Goal: Task Accomplishment & Management: Complete application form

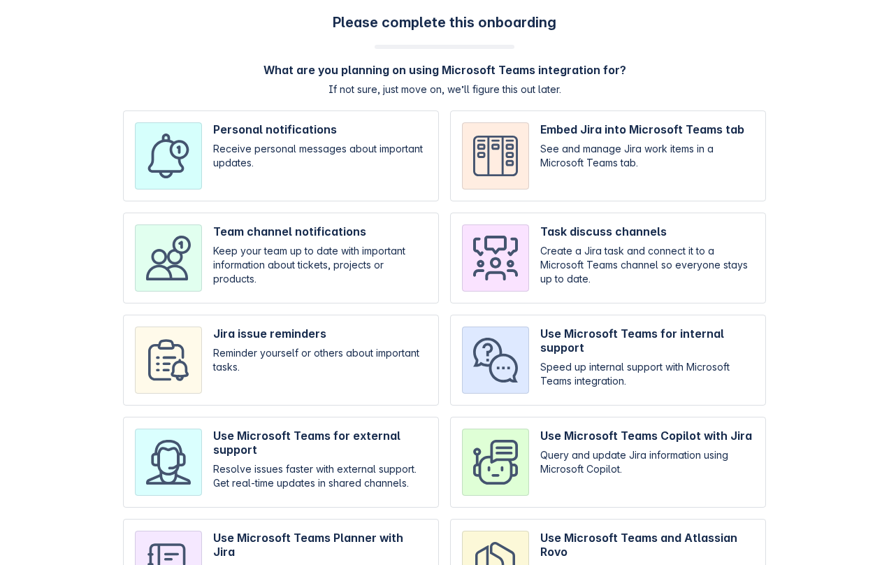
scroll to position [73, 0]
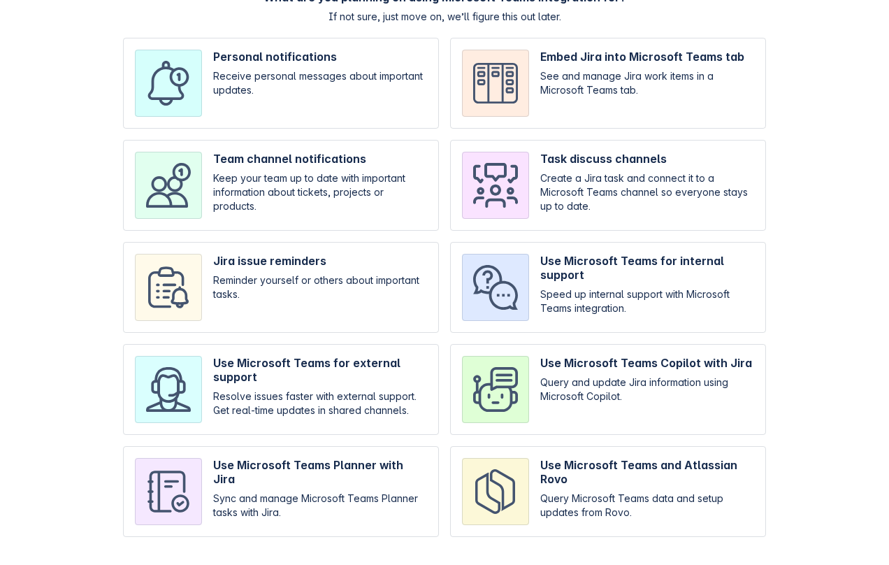
click at [336, 489] on input "checkbox" at bounding box center [281, 491] width 316 height 91
checkbox input "true"
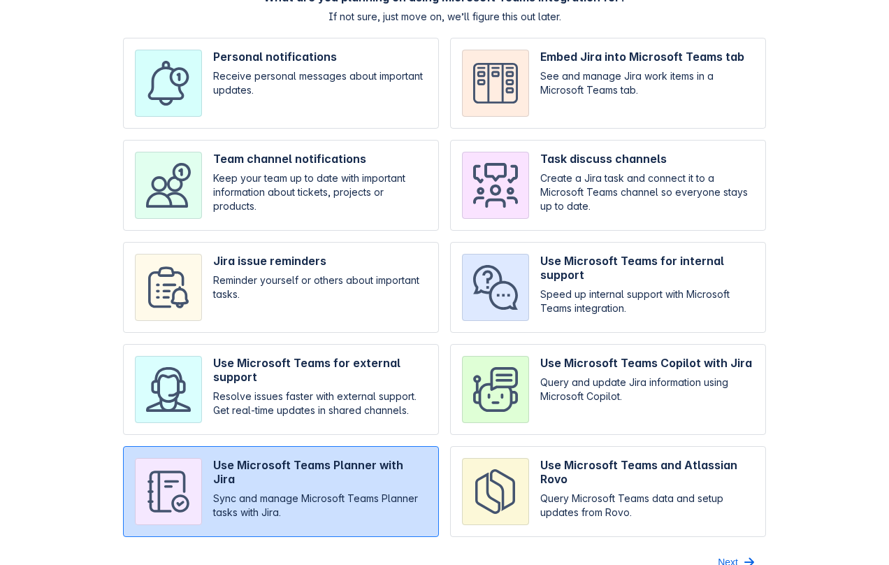
scroll to position [95, 0]
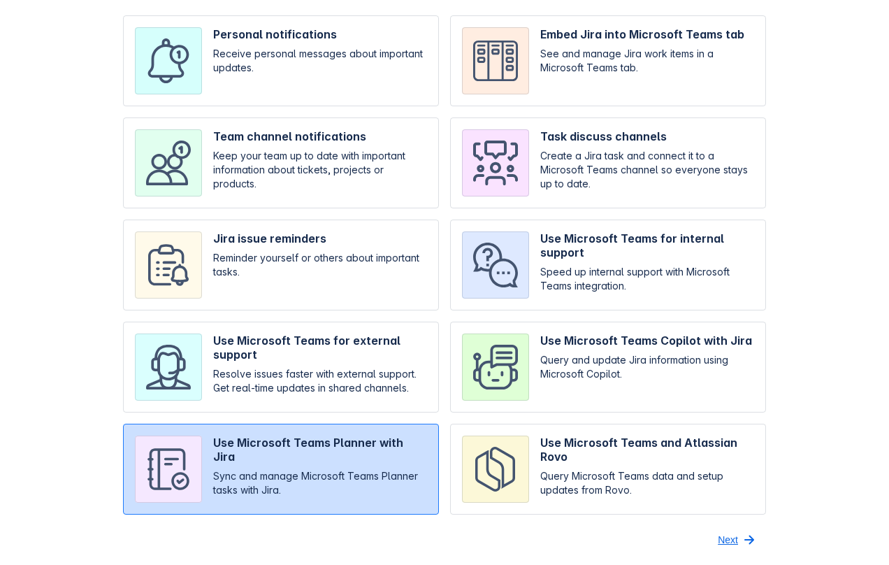
click at [737, 538] on span "Next" at bounding box center [728, 539] width 20 height 22
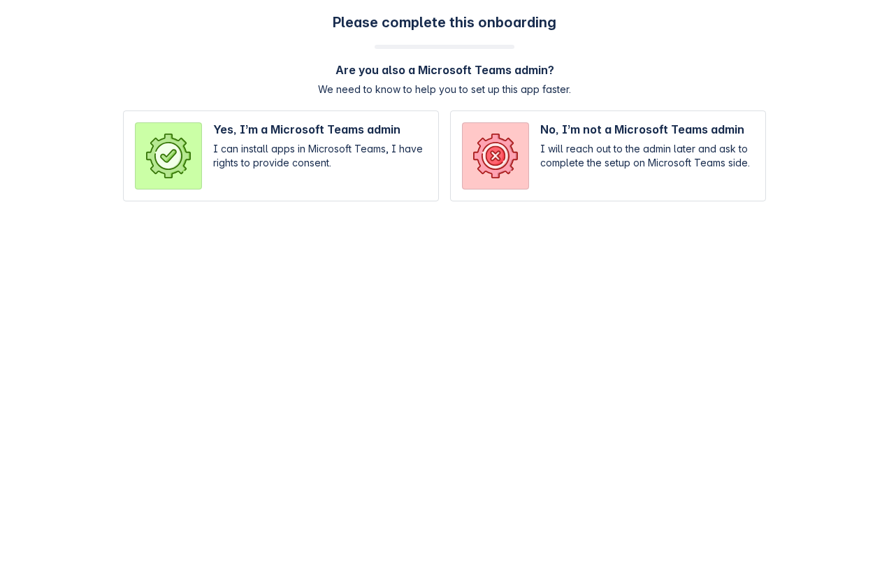
click at [544, 159] on input "radio" at bounding box center [608, 155] width 316 height 91
radio input "true"
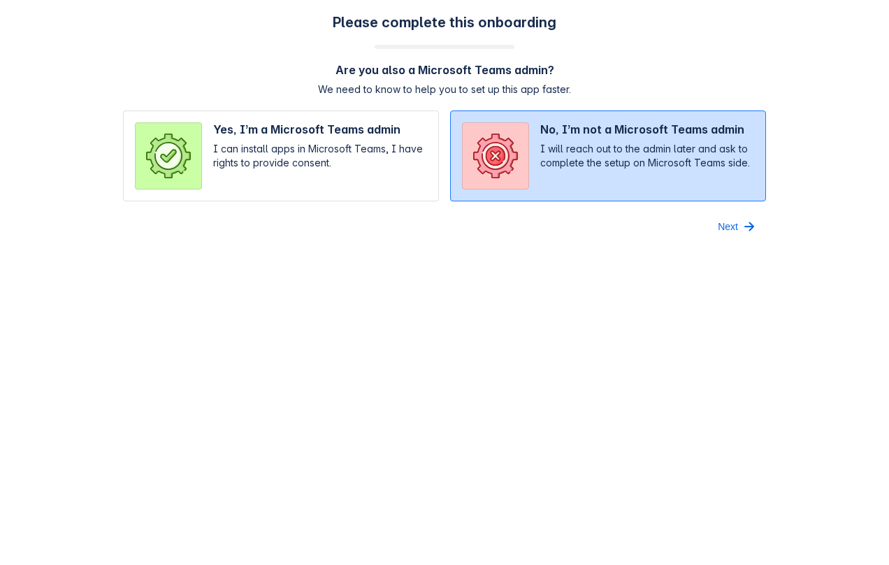
click at [544, 159] on input "radio" at bounding box center [608, 155] width 316 height 91
click at [314, 171] on input "radio" at bounding box center [281, 155] width 316 height 91
radio input "true"
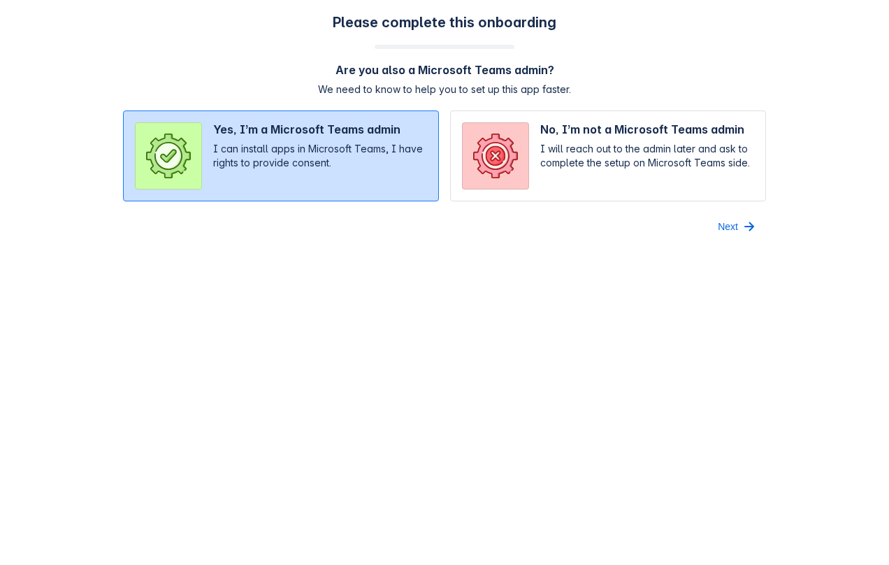
click at [513, 160] on input "radio" at bounding box center [608, 155] width 316 height 91
radio input "true"
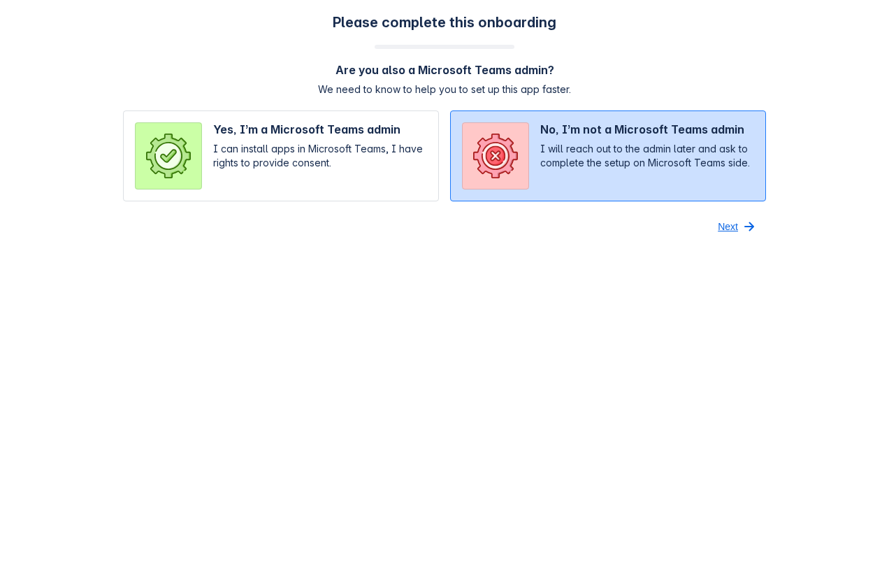
click at [720, 228] on span "Next" at bounding box center [728, 226] width 20 height 22
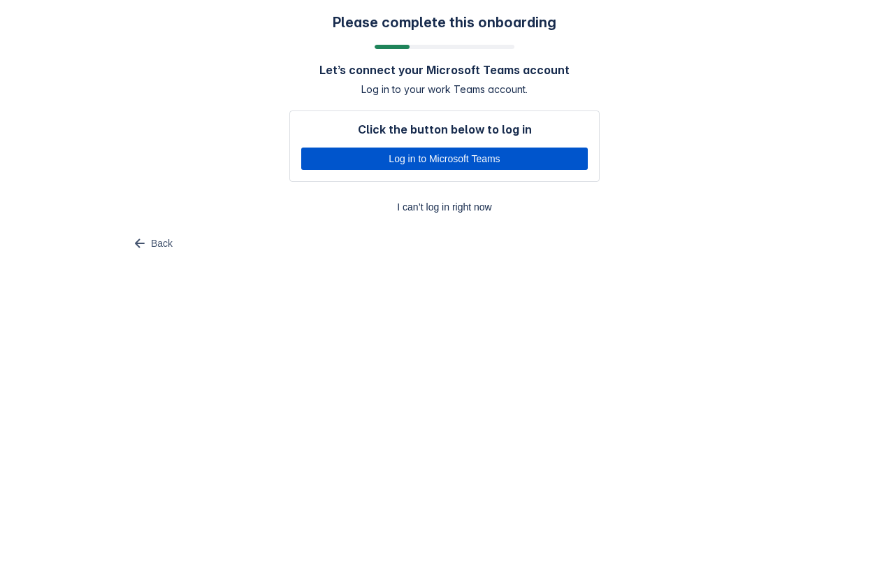
click at [500, 166] on span "Log in to Microsoft Teams" at bounding box center [445, 158] width 270 height 22
